Goal: Information Seeking & Learning: Learn about a topic

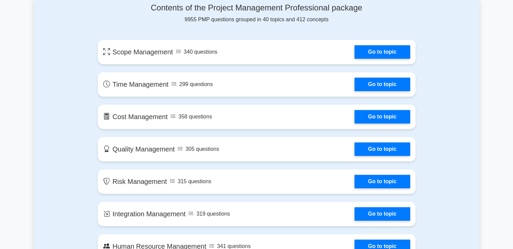
scroll to position [382, 0]
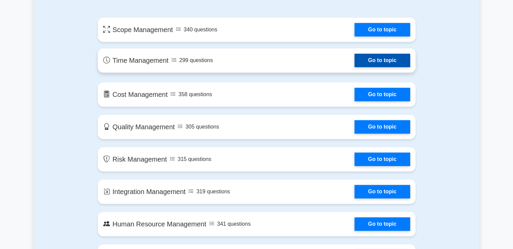
click at [355, 64] on link "Go to topic" at bounding box center [382, 61] width 55 height 14
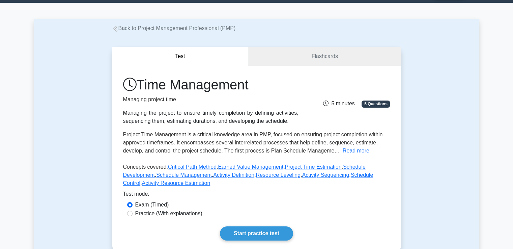
scroll to position [135, 0]
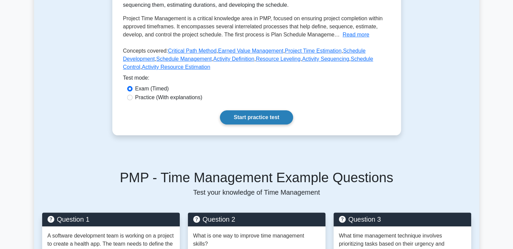
click at [229, 114] on link "Start practice test" at bounding box center [256, 117] width 73 height 14
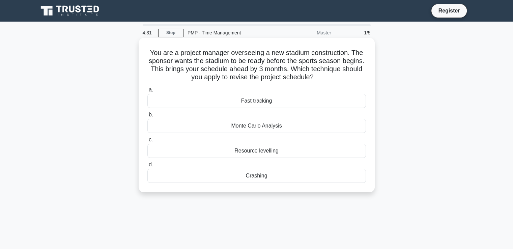
click at [254, 152] on div "Resource levelling" at bounding box center [257, 151] width 219 height 14
click at [148, 142] on input "c. Resource levelling" at bounding box center [148, 140] width 0 height 4
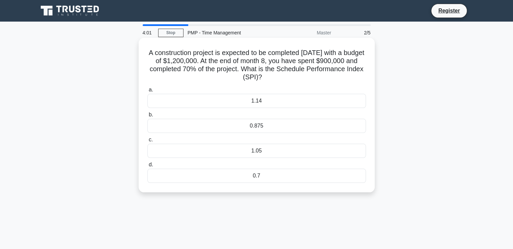
click at [240, 179] on div "0.7" at bounding box center [257, 176] width 219 height 14
click at [148, 167] on input "d. 0.7" at bounding box center [148, 165] width 0 height 4
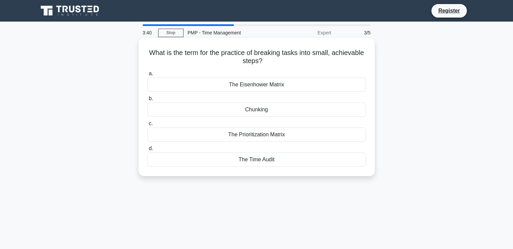
click at [312, 84] on div "The Eisenhower Matrix" at bounding box center [257, 85] width 219 height 14
click at [148, 76] on input "a. The Eisenhower Matrix" at bounding box center [148, 74] width 0 height 4
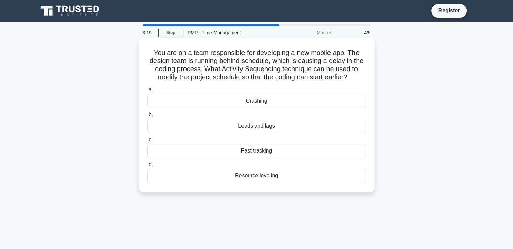
click at [228, 129] on div "Leads and lags" at bounding box center [257, 126] width 219 height 14
click at [148, 117] on input "b. Leads and lags" at bounding box center [148, 115] width 0 height 4
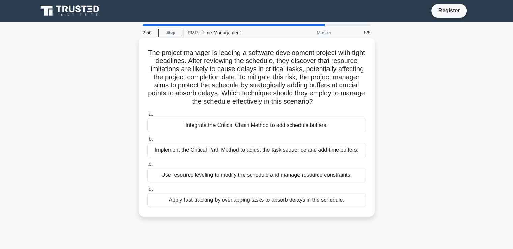
click at [239, 182] on div "Use resource leveling to modify the schedule and manage resource constraints." at bounding box center [257, 175] width 219 height 14
click at [148, 166] on input "c. Use resource leveling to modify the schedule and manage resource constraints." at bounding box center [148, 164] width 0 height 4
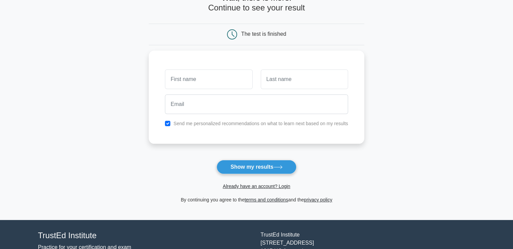
scroll to position [45, 0]
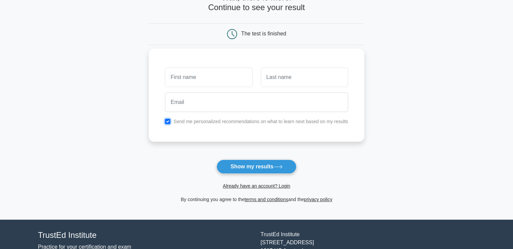
click at [168, 121] on input "checkbox" at bounding box center [167, 121] width 5 height 5
checkbox input "false"
click at [190, 76] on input "text" at bounding box center [208, 78] width 87 height 20
type input "[PERSON_NAME]"
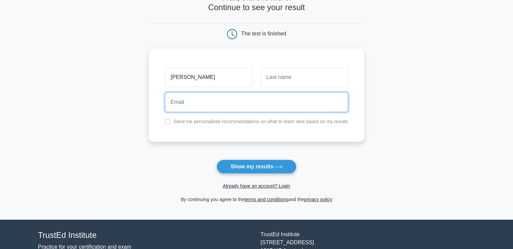
click at [247, 103] on input "email" at bounding box center [256, 102] width 183 height 20
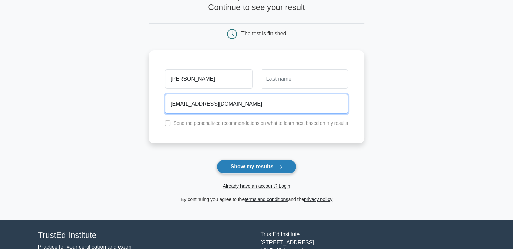
type input "[EMAIL_ADDRESS][DOMAIN_NAME]"
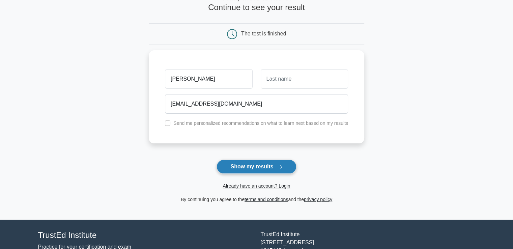
click at [253, 170] on button "Show my results" at bounding box center [257, 167] width 80 height 14
type input "u r"
click at [272, 169] on button "Show my results" at bounding box center [257, 167] width 80 height 14
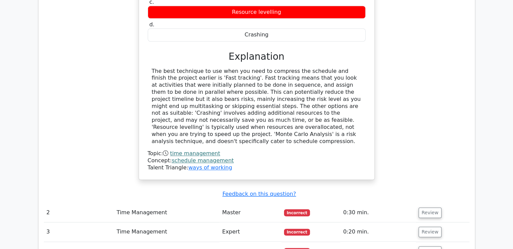
scroll to position [675, 0]
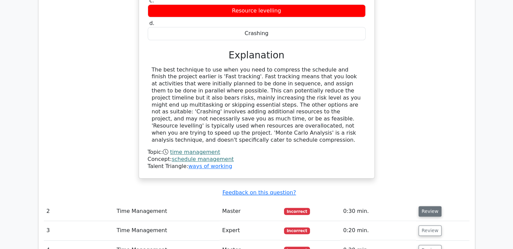
click at [428, 206] on button "Review" at bounding box center [430, 211] width 23 height 10
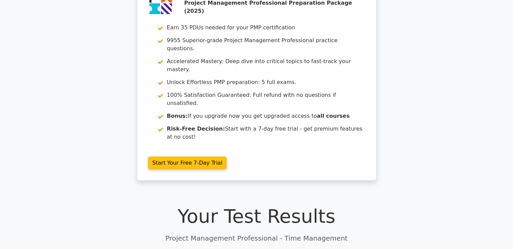
scroll to position [0, 0]
